Goal: Complete application form

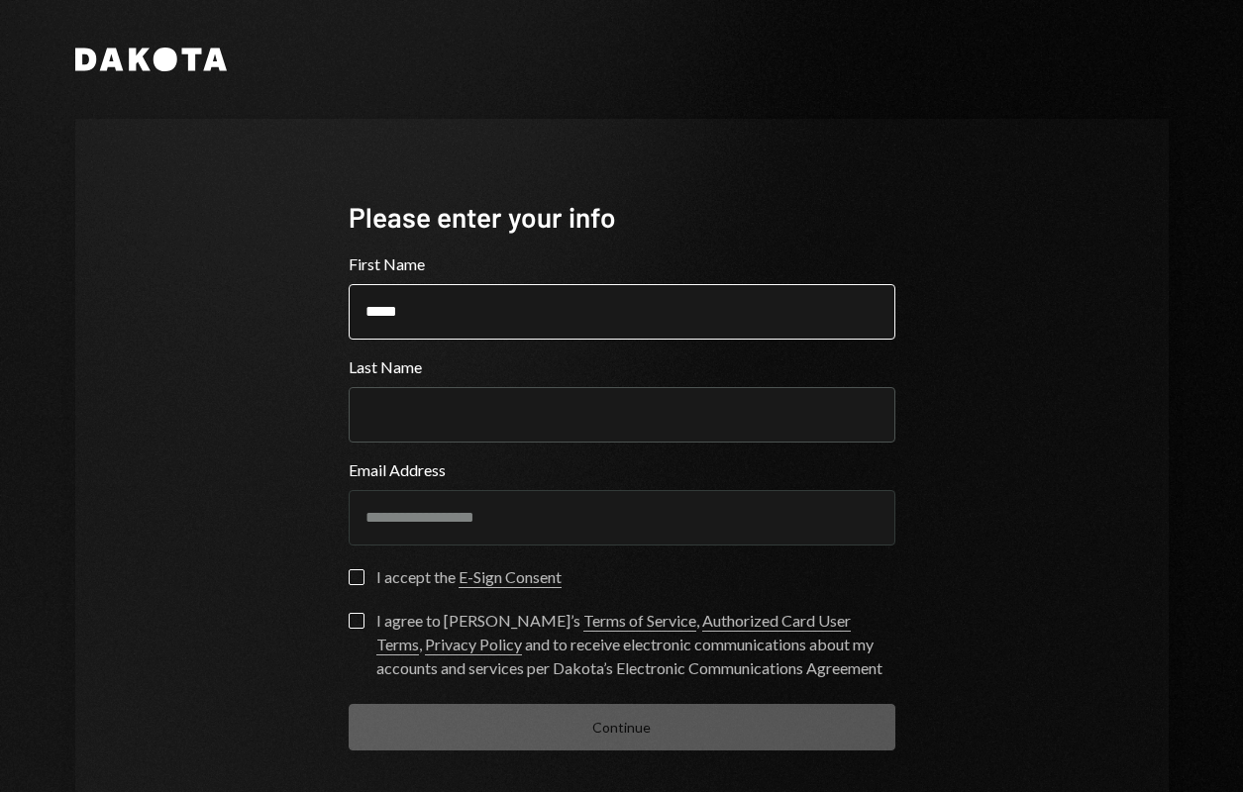
type input "*****"
type input "******"
type button "on"
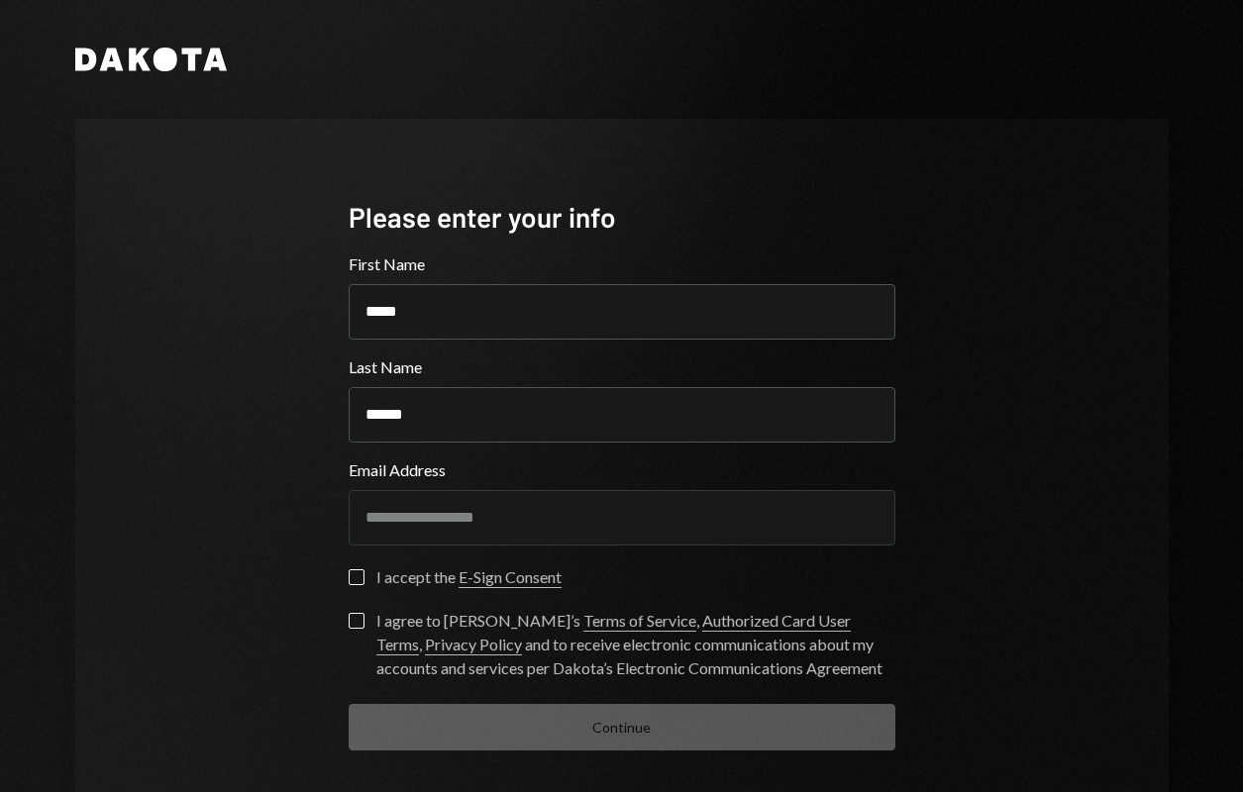
click at [355, 574] on button "on" at bounding box center [357, 578] width 16 height 16
click at [349, 632] on label "I agree to [PERSON_NAME]’s Terms of Service , Authorized Card User Terms , Priv…" at bounding box center [622, 646] width 547 height 67
click at [349, 629] on button "I agree to [PERSON_NAME]’s Terms of Service , Authorized Card User Terms , Priv…" at bounding box center [357, 621] width 16 height 16
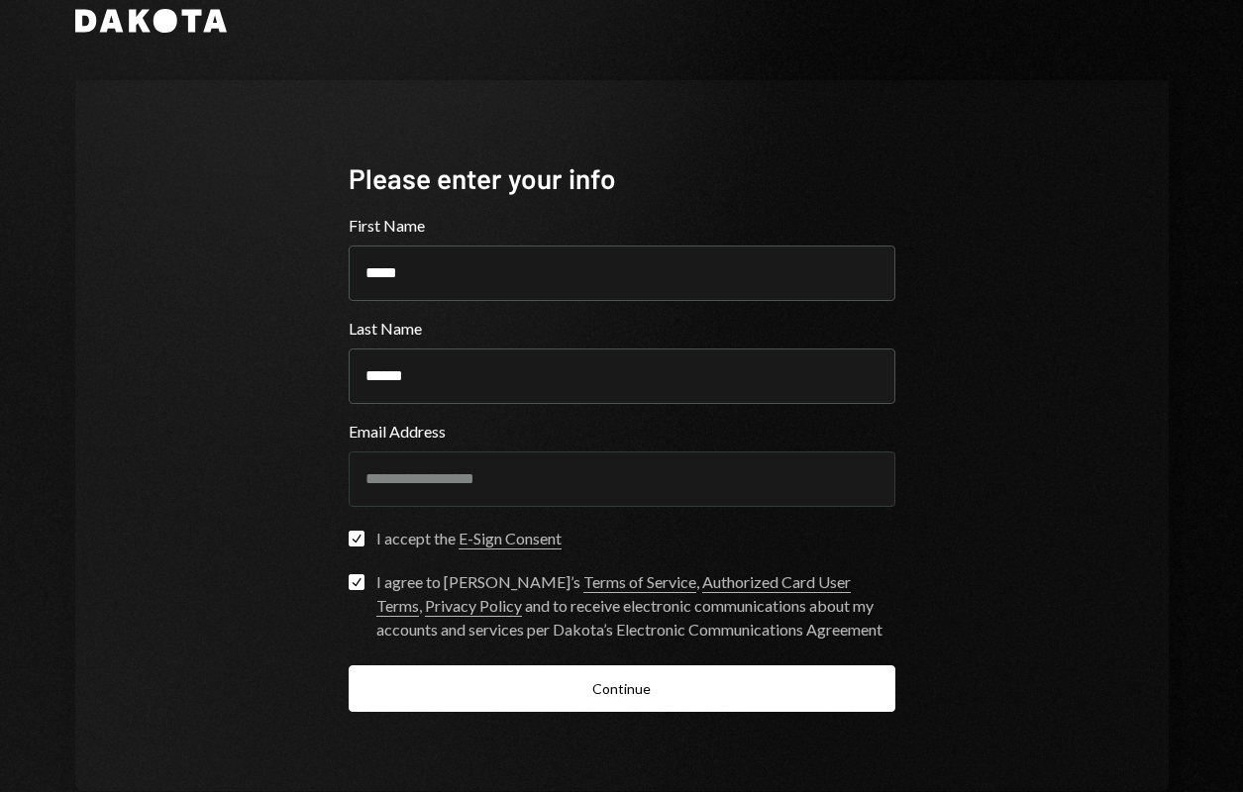
scroll to position [84, 0]
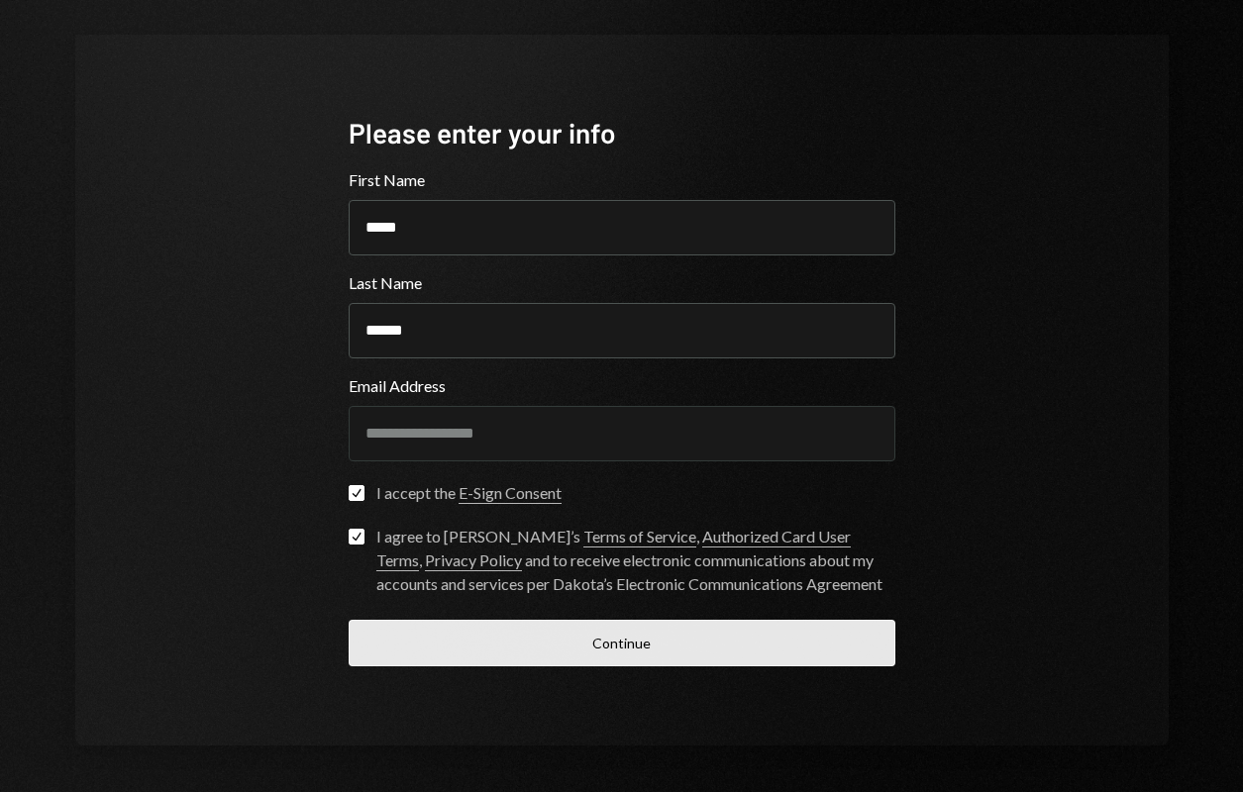
click at [503, 650] on button "Continue" at bounding box center [622, 643] width 547 height 47
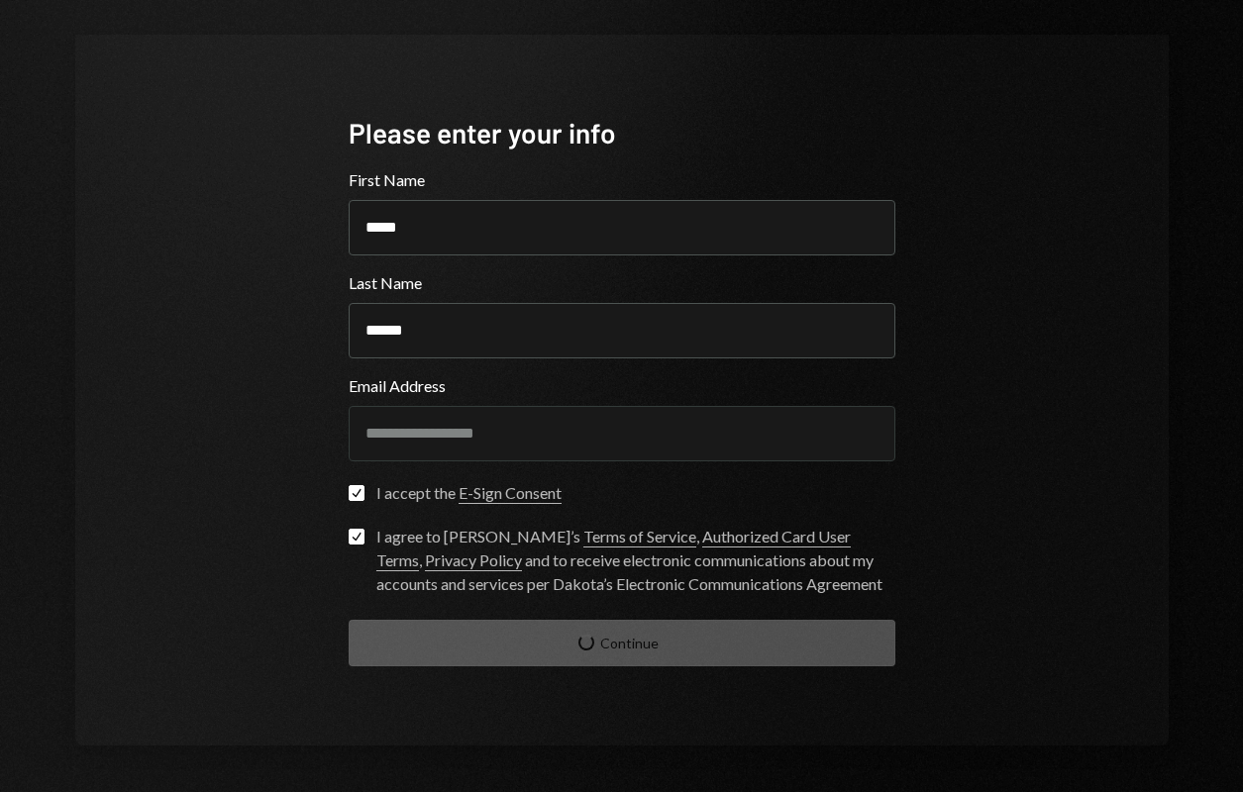
scroll to position [8, 0]
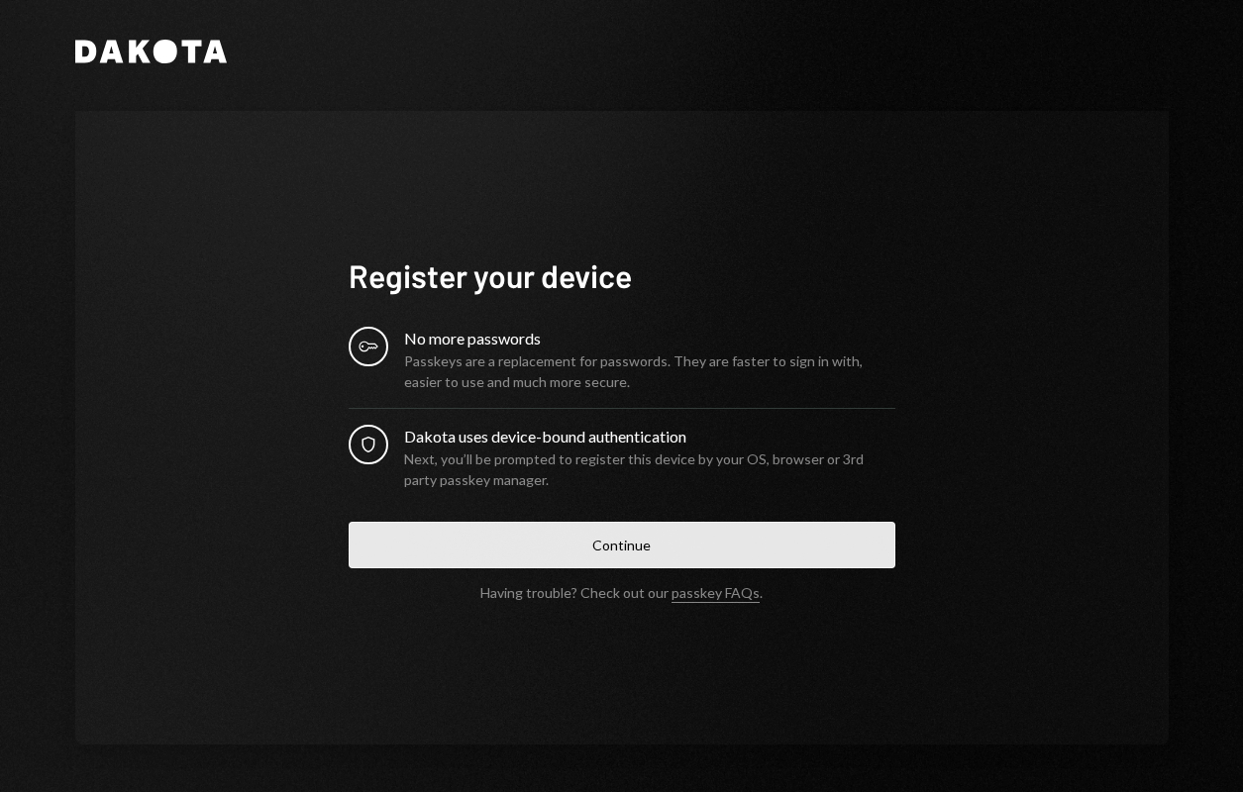
click at [507, 543] on button "Continue" at bounding box center [622, 545] width 547 height 47
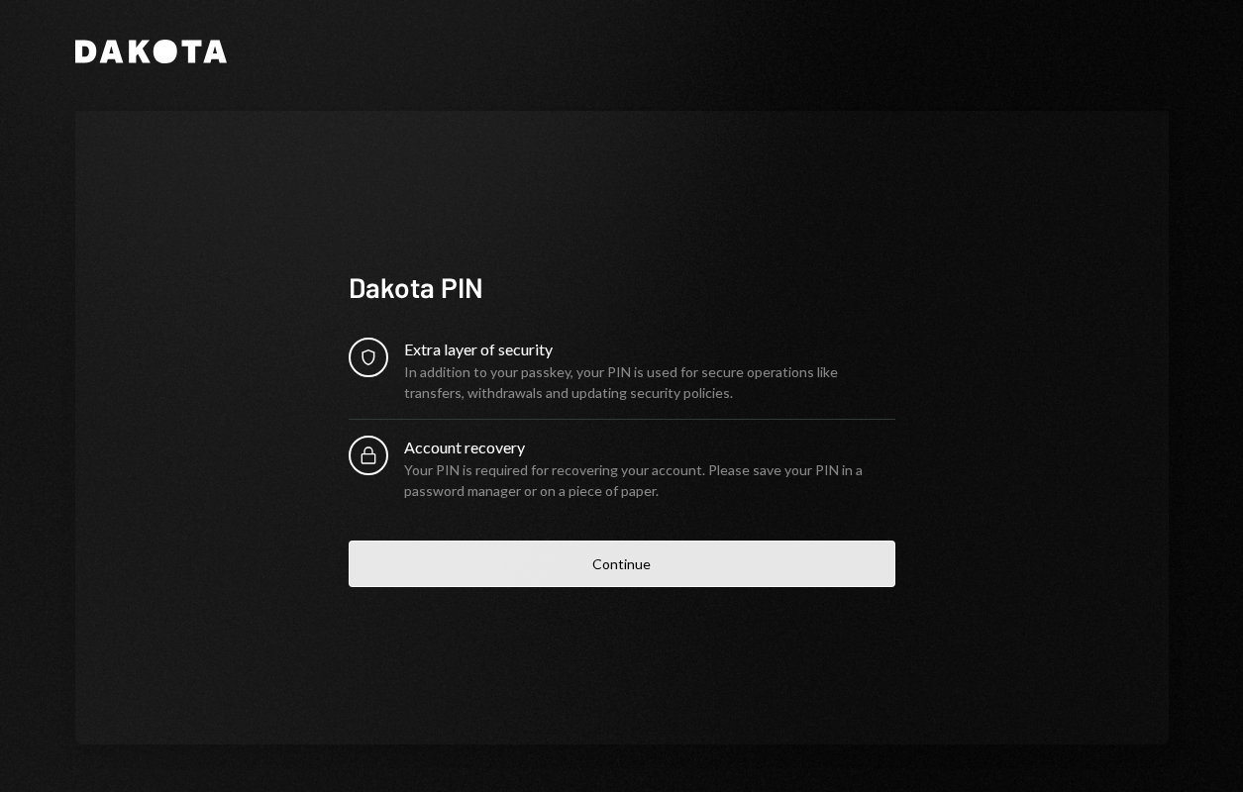
click at [572, 564] on button "Continue" at bounding box center [622, 564] width 547 height 47
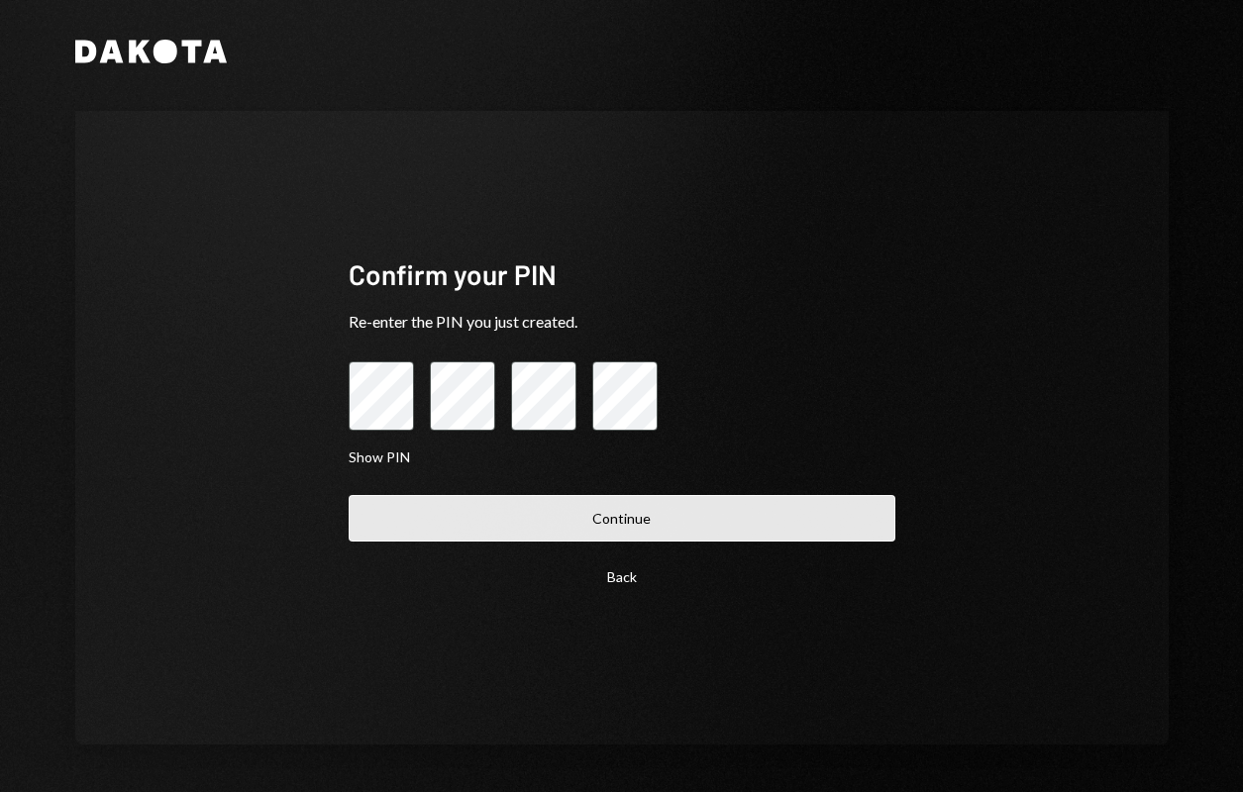
click at [558, 507] on button "Continue" at bounding box center [622, 518] width 547 height 47
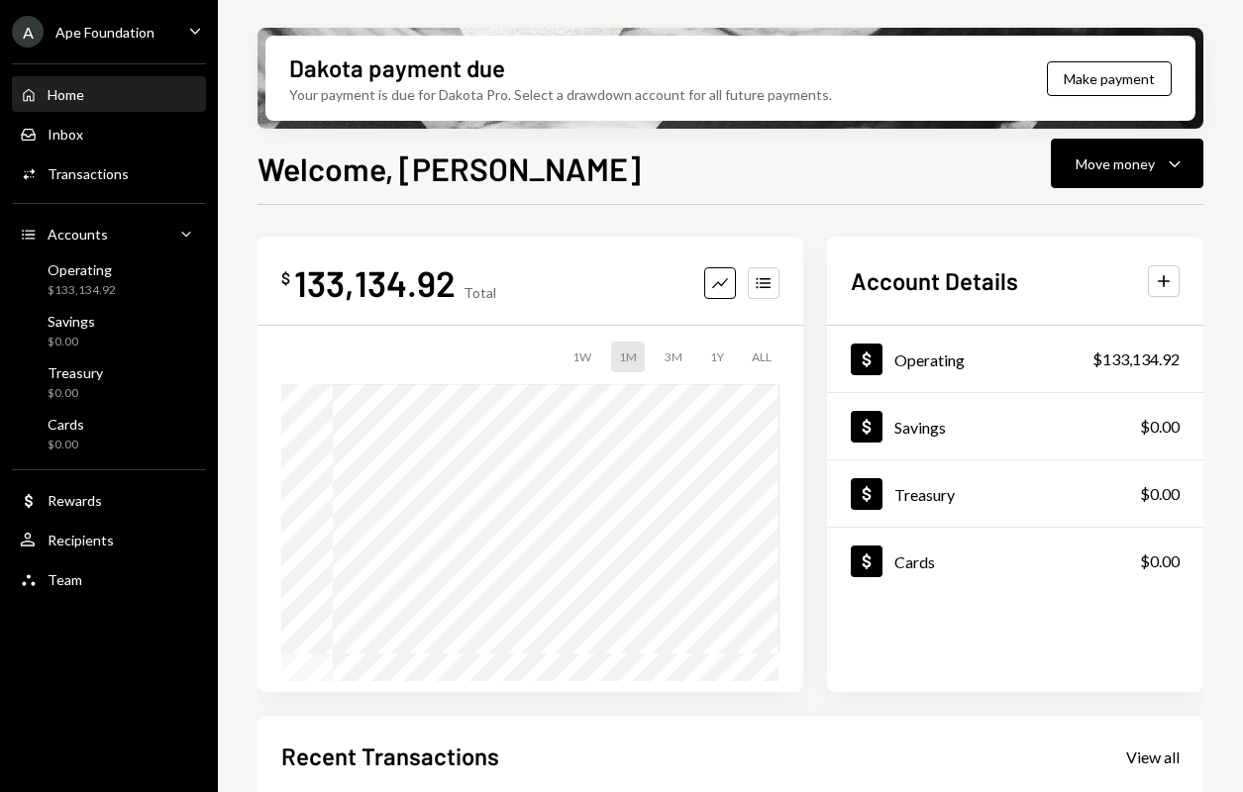
click at [144, 31] on div "Ape Foundation" at bounding box center [104, 32] width 99 height 17
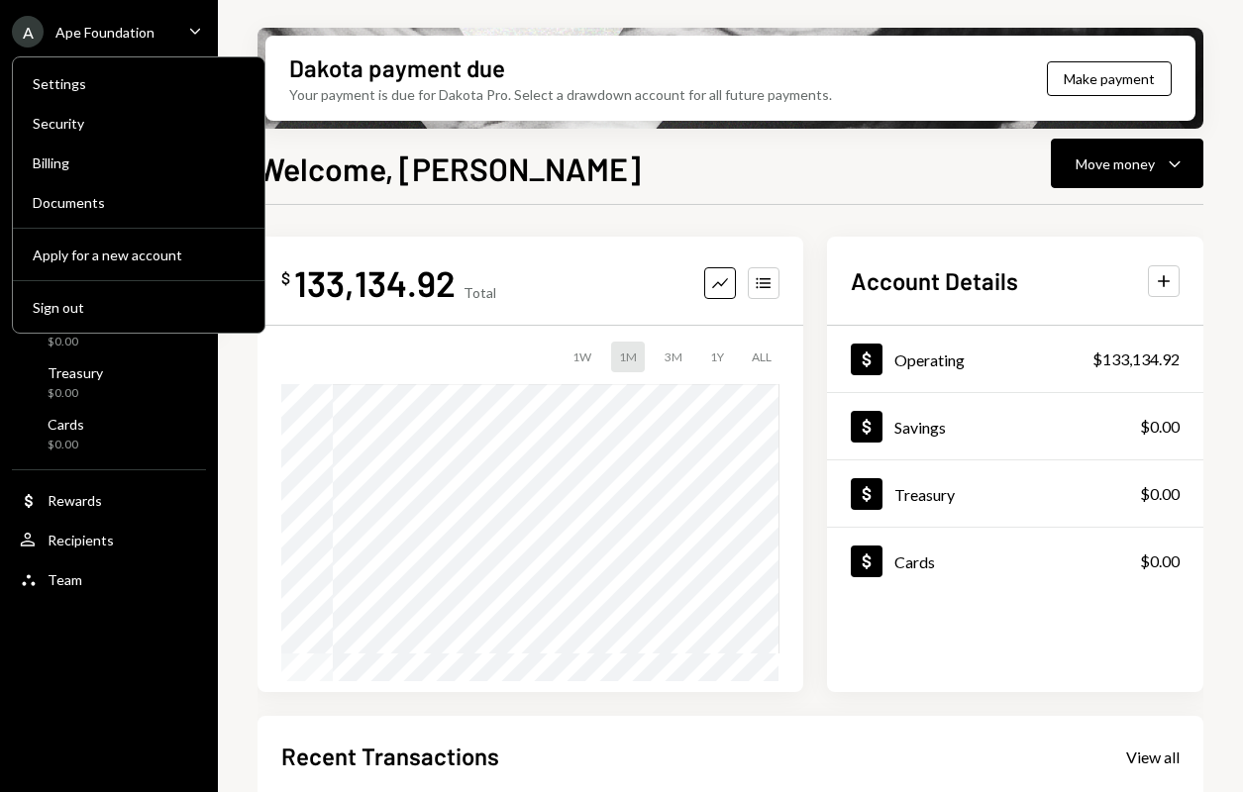
click at [144, 31] on div "Ape Foundation" at bounding box center [104, 32] width 99 height 17
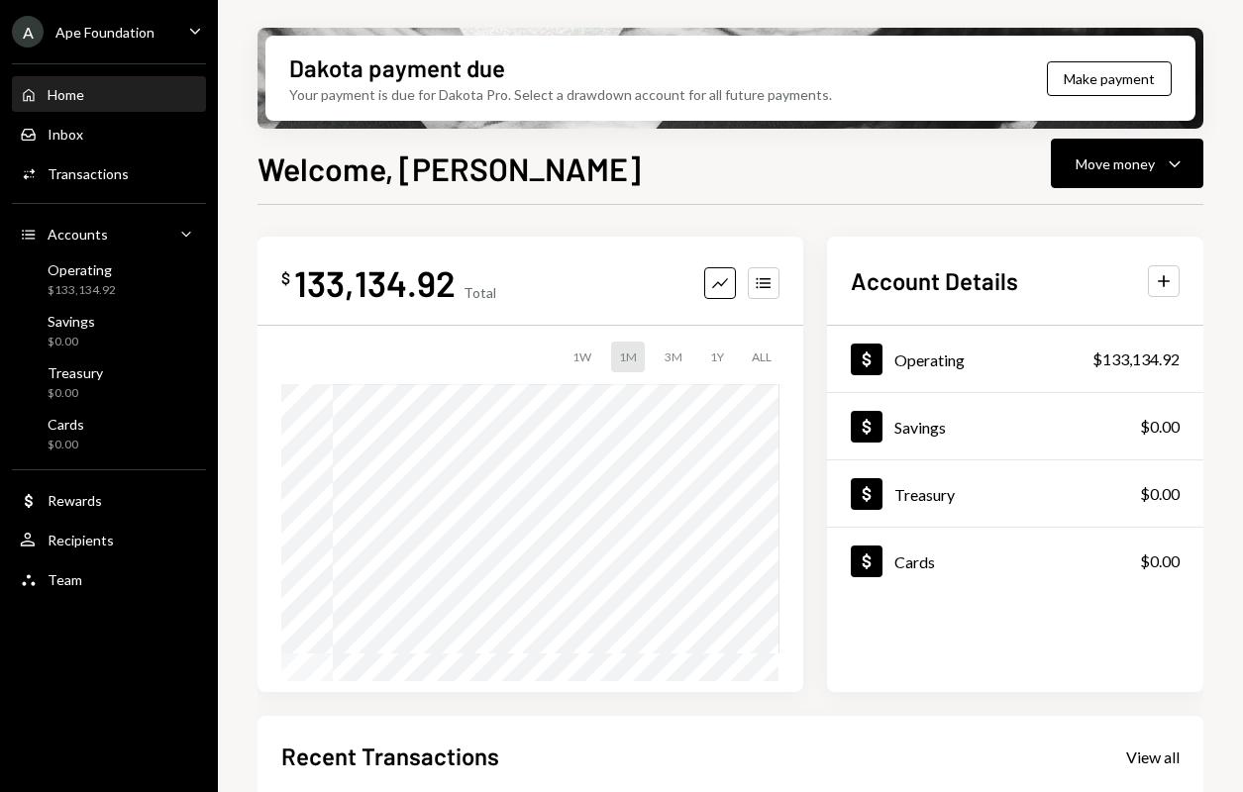
click at [677, 204] on div at bounding box center [731, 204] width 946 height 1
